Goal: Task Accomplishment & Management: Manage account settings

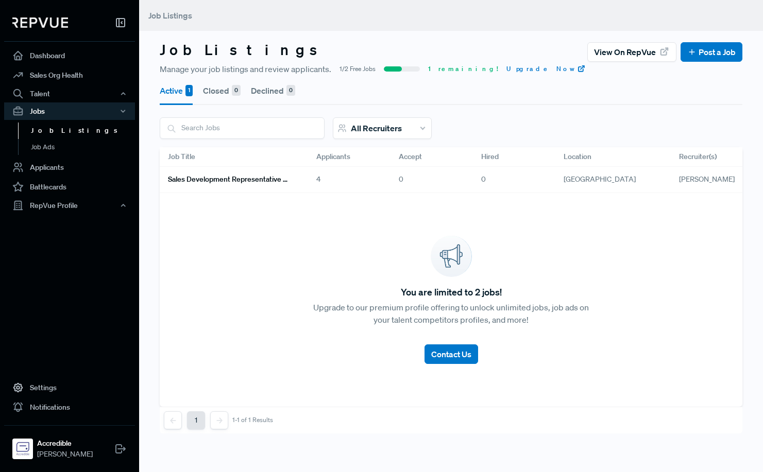
click at [226, 181] on h6 "Sales Development Representative Remote - US Based - EST Preferred" at bounding box center [230, 179] width 124 height 9
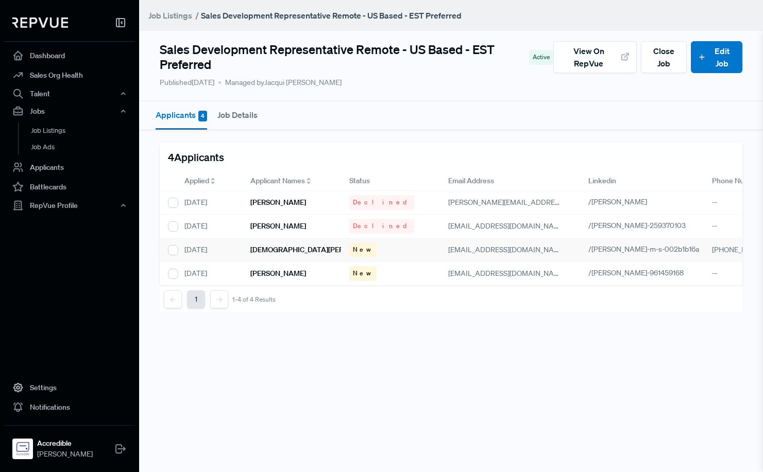
click at [267, 248] on h6 "[DEMOGRAPHIC_DATA][PERSON_NAME]" at bounding box center [316, 250] width 133 height 9
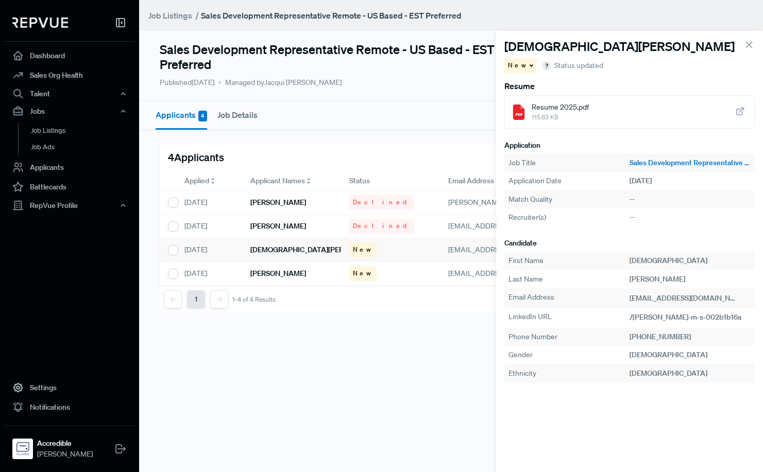
click at [577, 112] on span "Resume 2025.pdf" at bounding box center [559, 107] width 57 height 11
click at [747, 45] on icon at bounding box center [748, 44] width 11 height 11
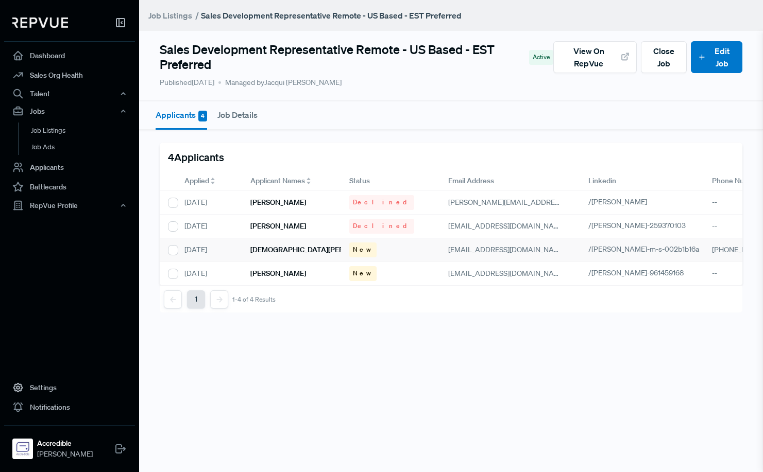
click at [363, 250] on span "New" at bounding box center [363, 249] width 20 height 9
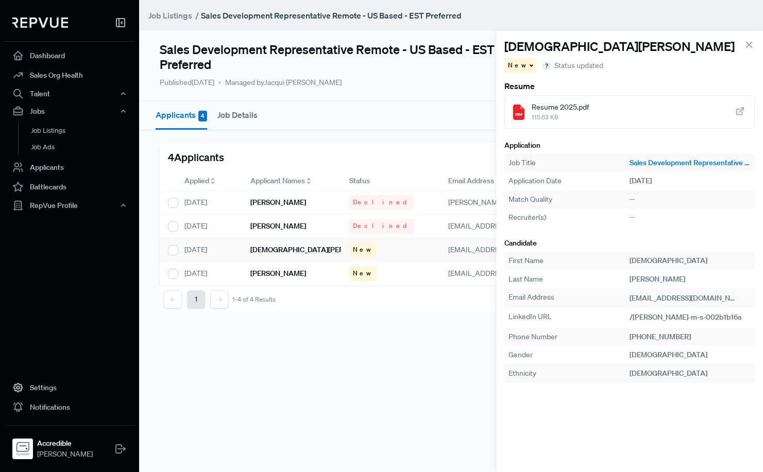
click at [528, 64] on span at bounding box center [530, 65] width 5 height 2
click at [534, 100] on span "Declined" at bounding box center [526, 100] width 28 height 9
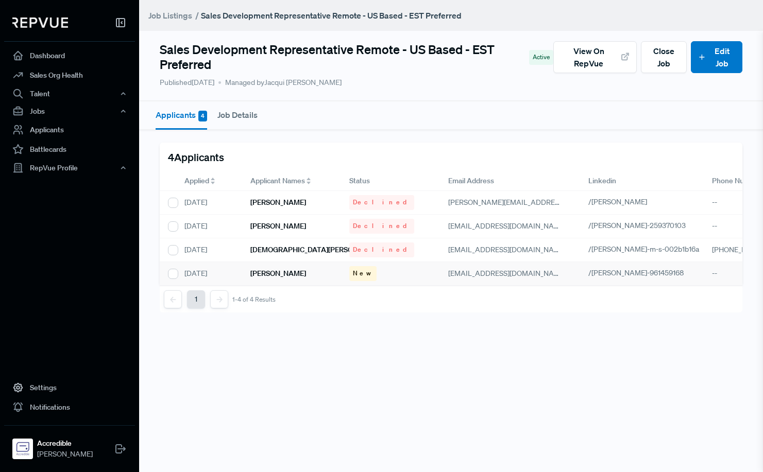
click at [266, 273] on h6 "[PERSON_NAME]" at bounding box center [278, 273] width 56 height 9
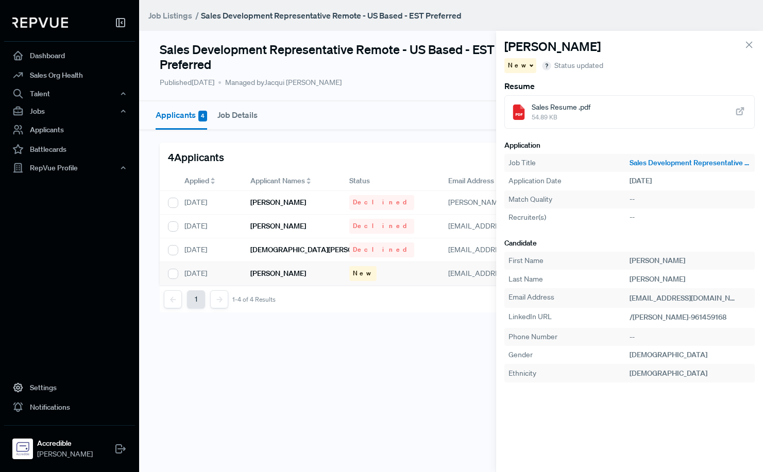
click at [575, 110] on span "Sales Resume .pdf" at bounding box center [560, 107] width 59 height 11
click at [357, 274] on span "New" at bounding box center [363, 273] width 20 height 9
click at [522, 62] on div "New" at bounding box center [520, 65] width 32 height 15
click at [525, 103] on span "Declined" at bounding box center [526, 100] width 28 height 9
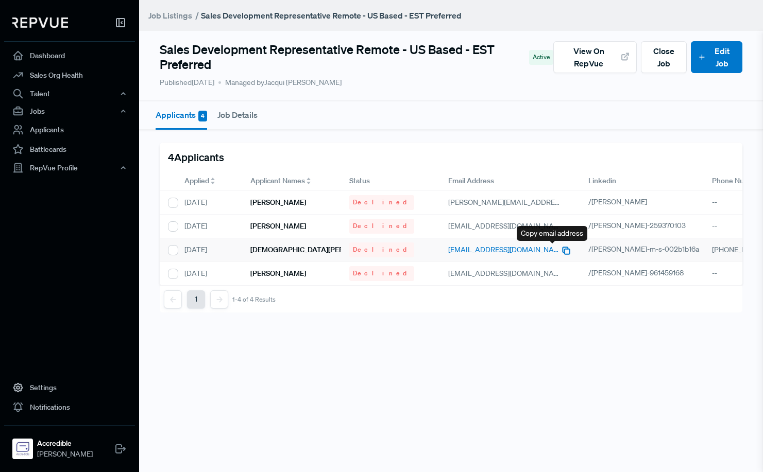
click at [561, 250] on icon "button" at bounding box center [566, 251] width 10 height 10
click at [561, 272] on icon "button" at bounding box center [566, 274] width 10 height 10
